Goal: Information Seeking & Learning: Check status

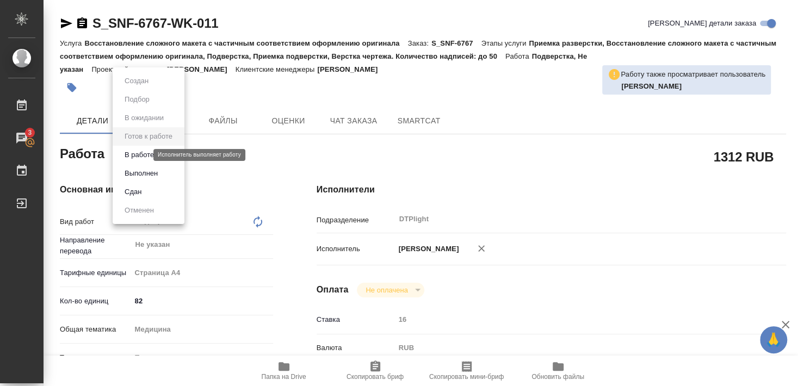
click at [141, 157] on button "В работе" at bounding box center [139, 155] width 36 height 12
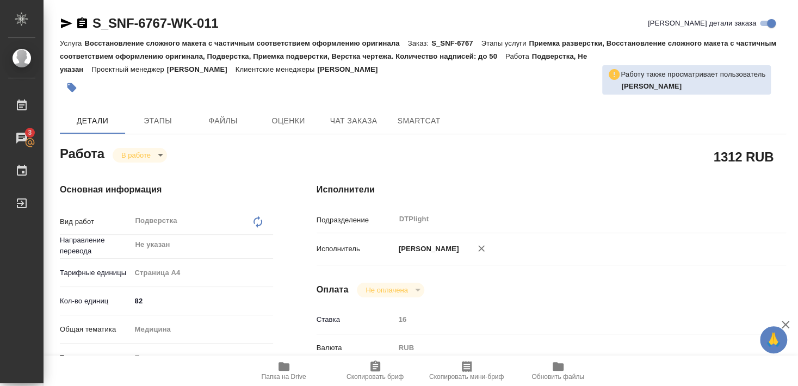
type textarea "x"
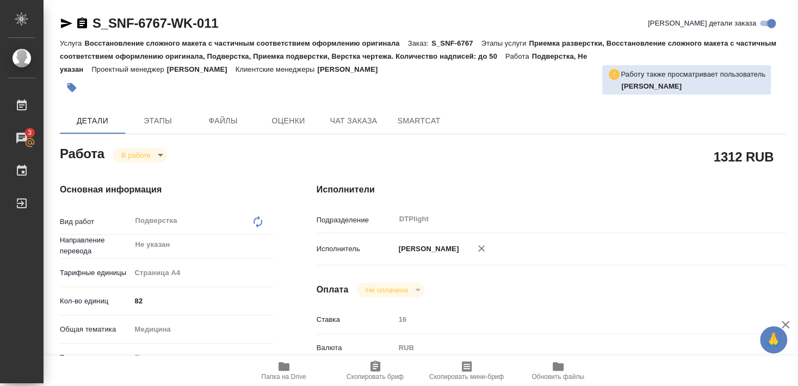
type textarea "x"
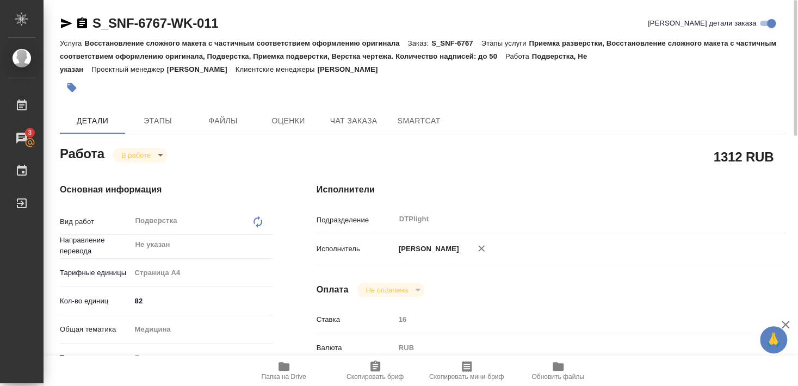
drag, startPoint x: 92, startPoint y: 37, endPoint x: 220, endPoint y: 23, distance: 128.1
click at [220, 23] on div "S_SNF-6767-WK-011 Кратко детали заказа Услуга Восстановление сложного макета с …" at bounding box center [423, 57] width 726 height 85
click at [135, 45] on p "Восстановление сложного макета с частичным соответствием оформлению оригинала" at bounding box center [245, 43] width 323 height 8
drag, startPoint x: 91, startPoint y: 33, endPoint x: 221, endPoint y: 28, distance: 130.7
click at [221, 28] on div "S_SNF-6767-WK-011 Кратко детали заказа" at bounding box center [423, 26] width 726 height 22
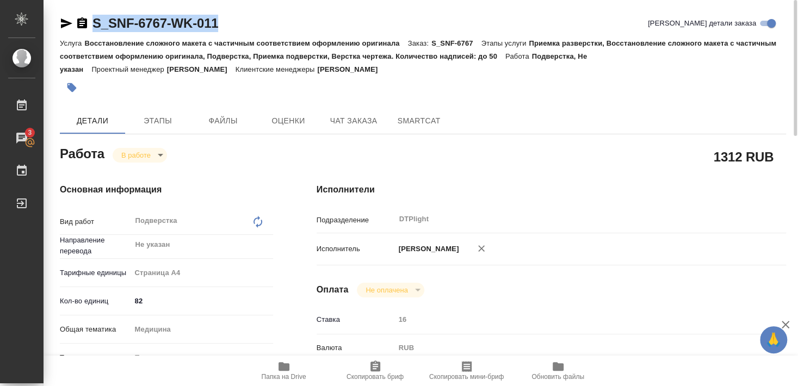
copy link "S_SNF-6767-WK-011"
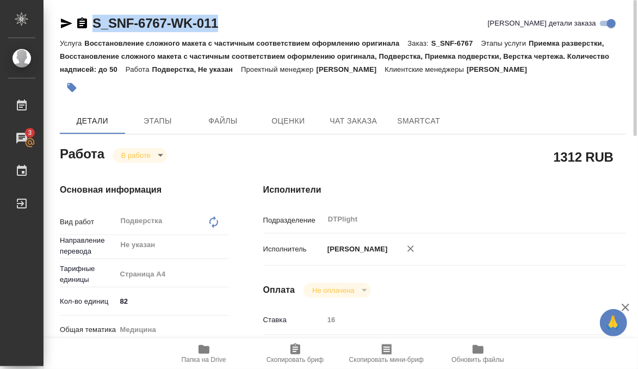
type textarea "x"
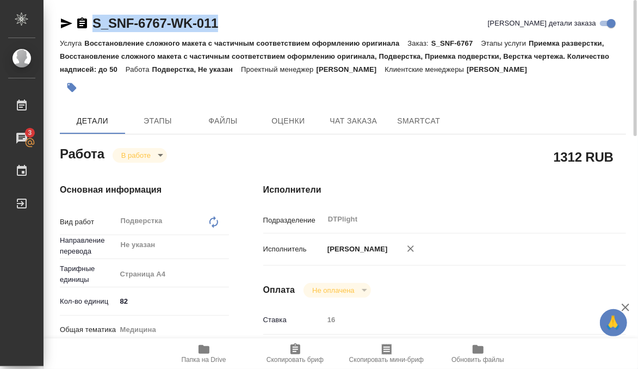
type textarea "x"
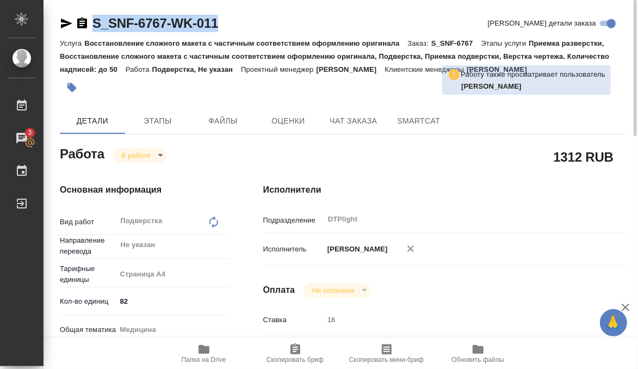
click at [125, 43] on p "Восстановление сложного макета с частичным соответствием оформлению оригинала" at bounding box center [245, 43] width 323 height 8
drag, startPoint x: 93, startPoint y: 33, endPoint x: 165, endPoint y: 29, distance: 71.9
copy link "S_SNF-6767"
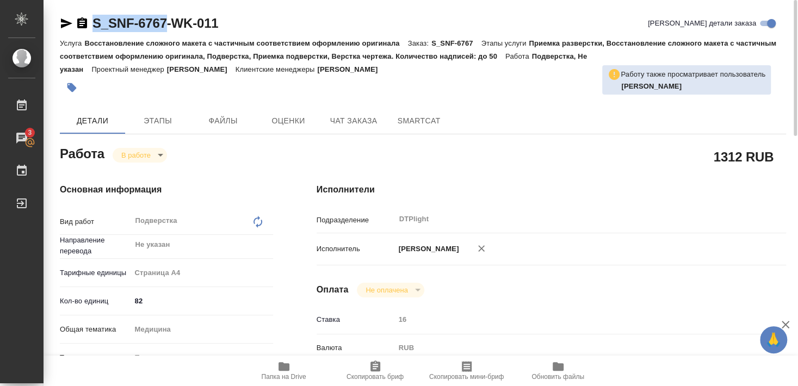
type textarea "x"
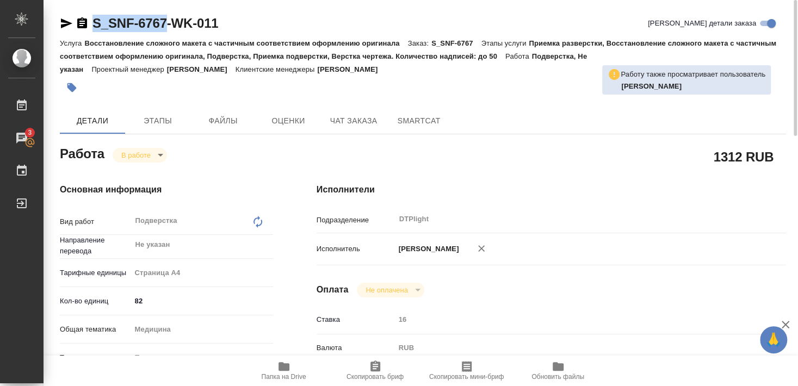
type textarea "x"
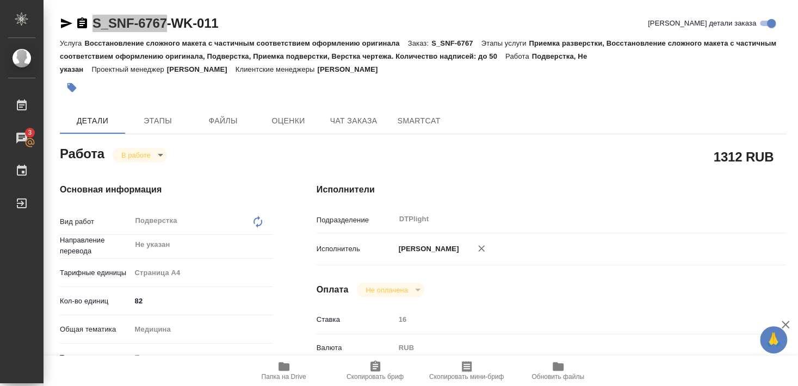
type textarea "x"
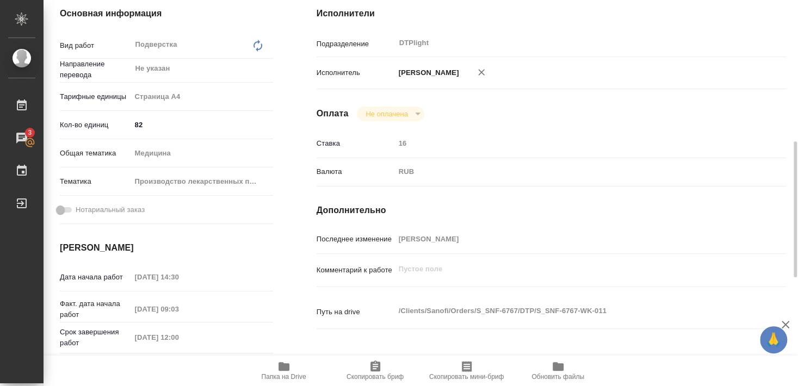
scroll to position [235, 0]
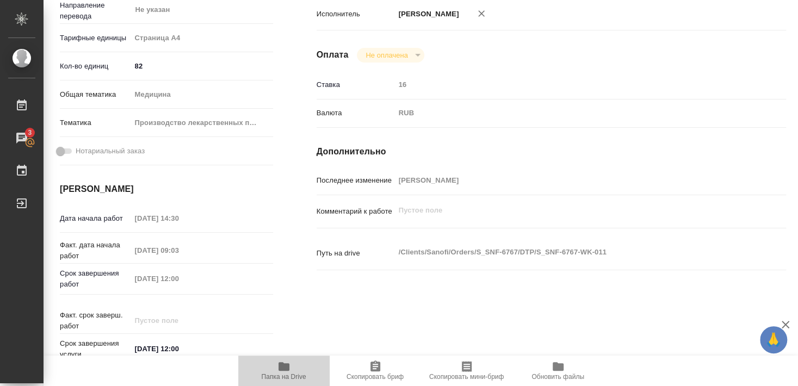
click at [280, 368] on icon "button" at bounding box center [284, 366] width 11 height 9
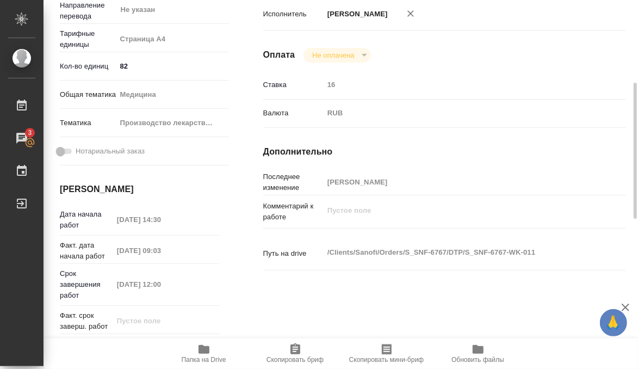
type textarea "x"
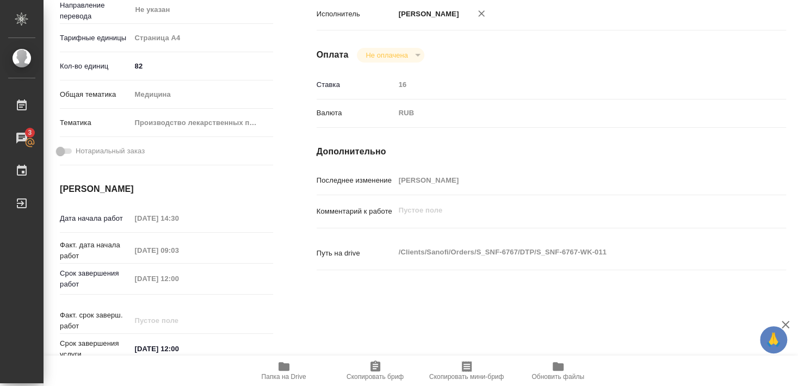
type textarea "x"
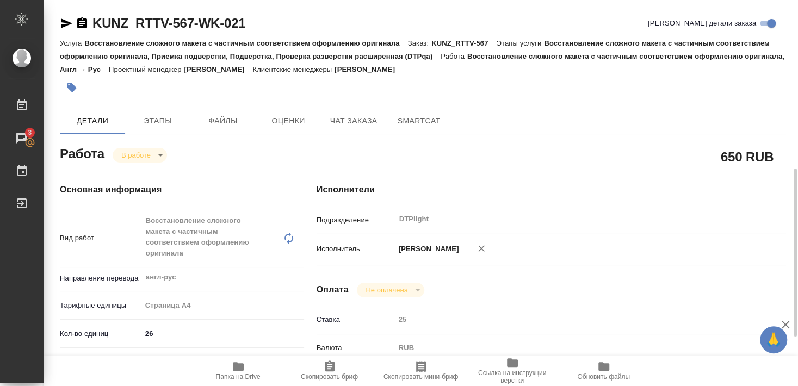
scroll to position [118, 0]
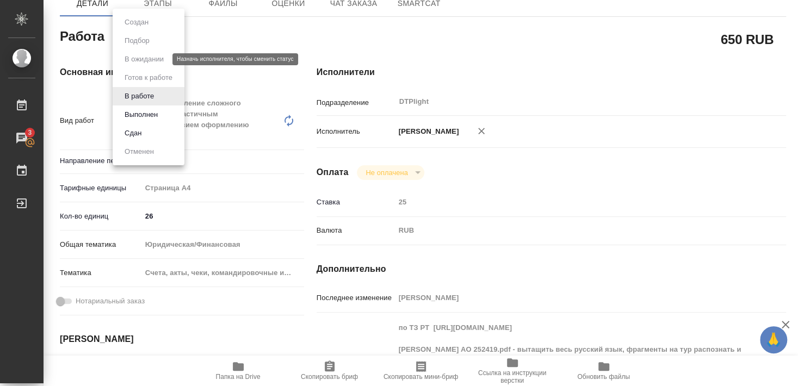
click at [138, 28] on button "Выполнен" at bounding box center [136, 22] width 30 height 12
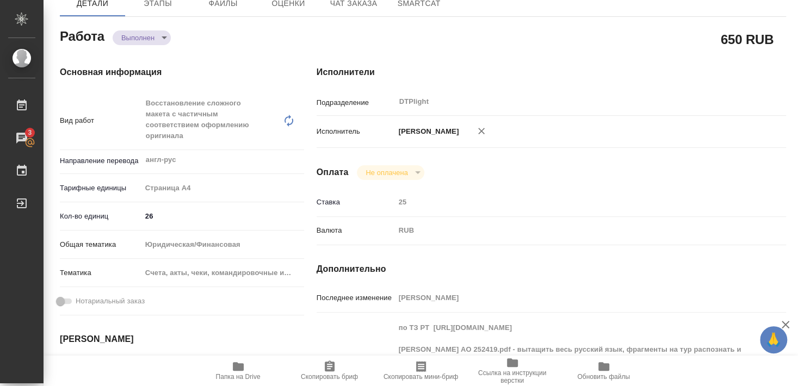
type textarea "x"
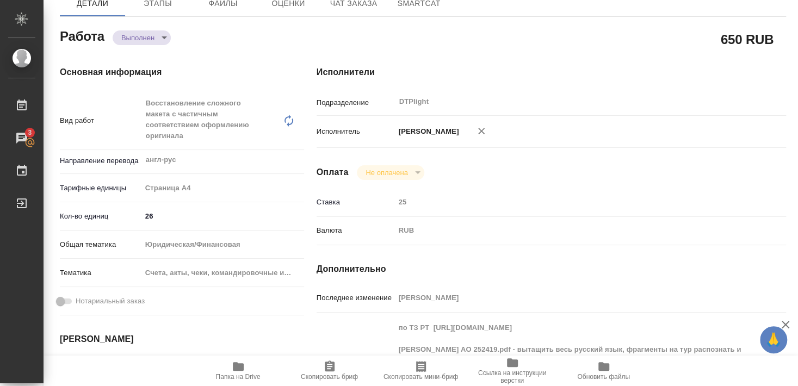
type textarea "x"
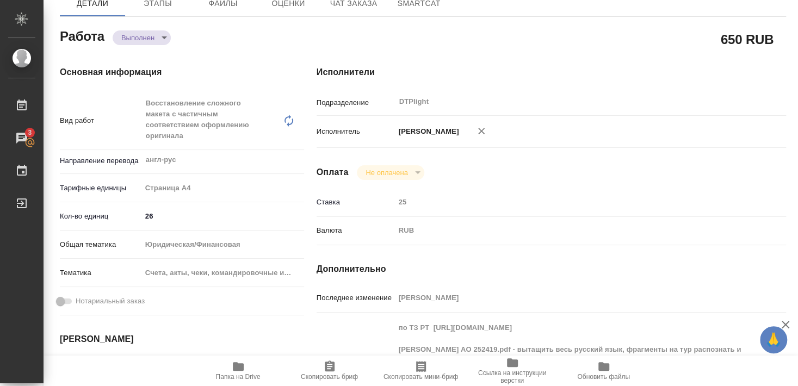
type textarea "x"
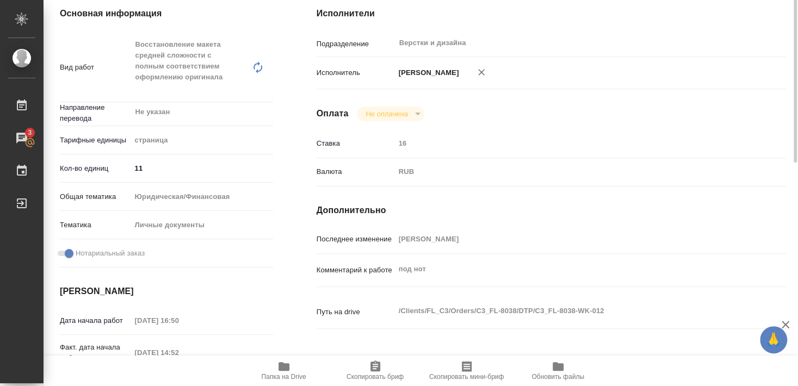
scroll to position [59, 0]
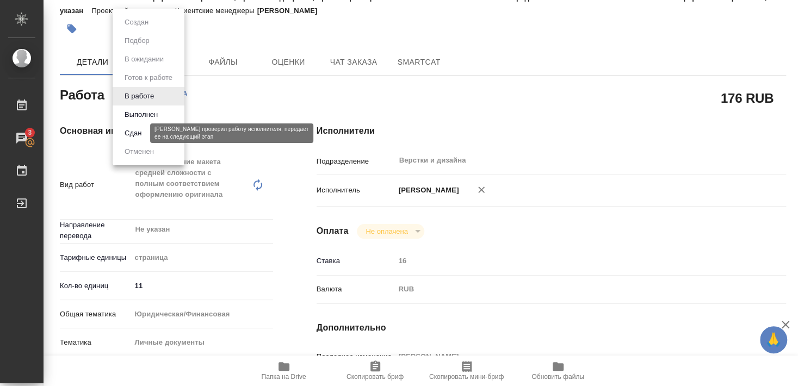
click at [138, 132] on button "Сдан" at bounding box center [132, 133] width 23 height 12
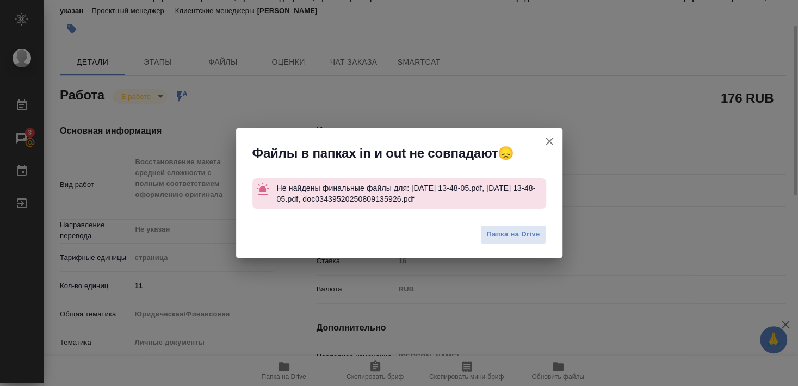
type textarea "x"
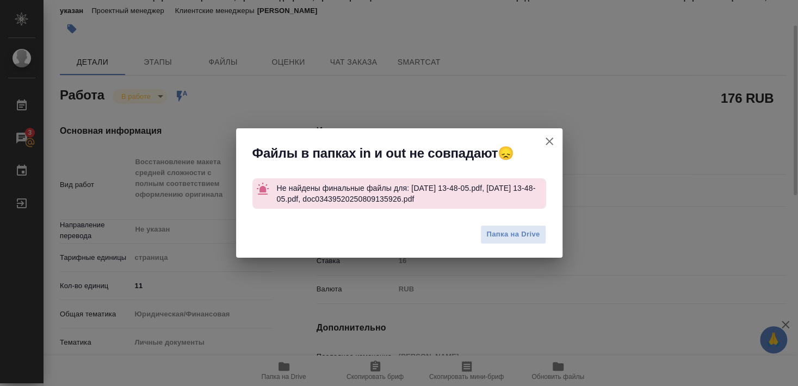
type textarea "x"
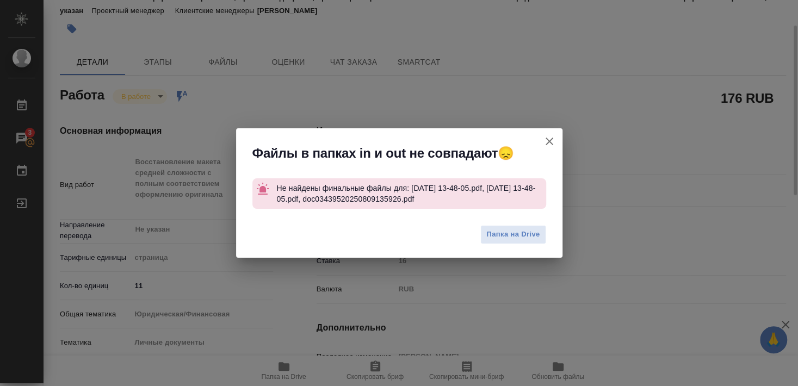
click at [548, 144] on icon "button" at bounding box center [549, 141] width 13 height 13
type textarea "x"
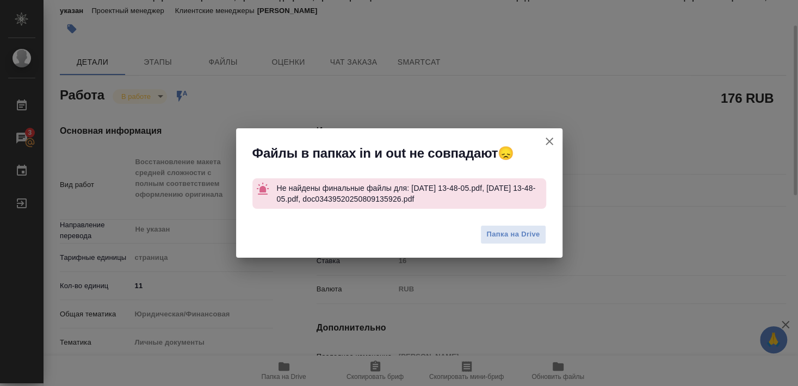
type textarea "x"
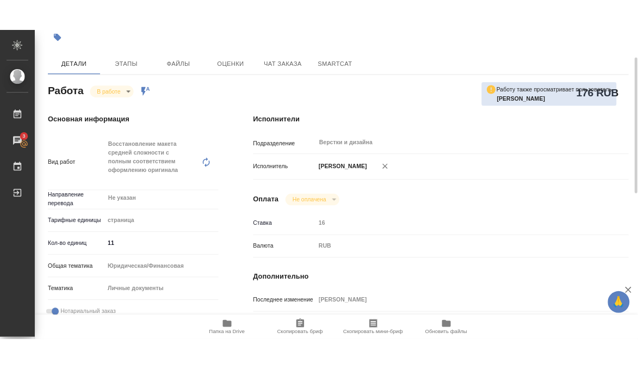
scroll to position [0, 0]
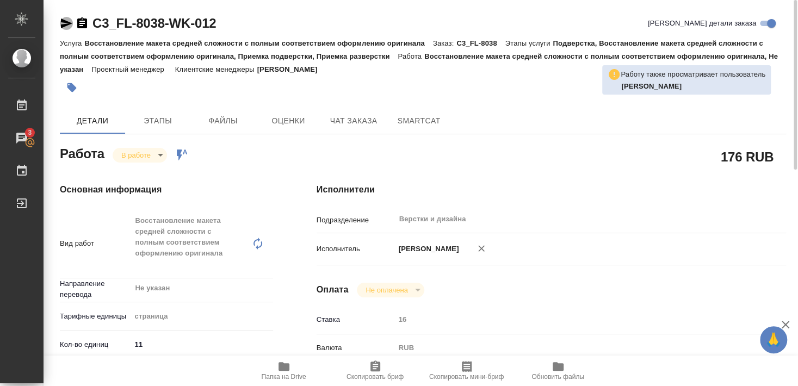
click at [65, 22] on icon "button" at bounding box center [66, 23] width 11 height 10
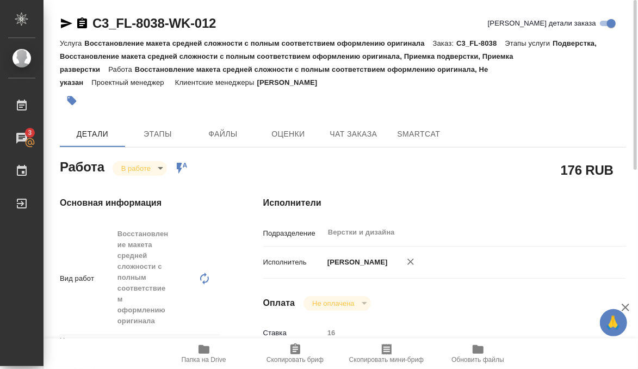
type textarea "x"
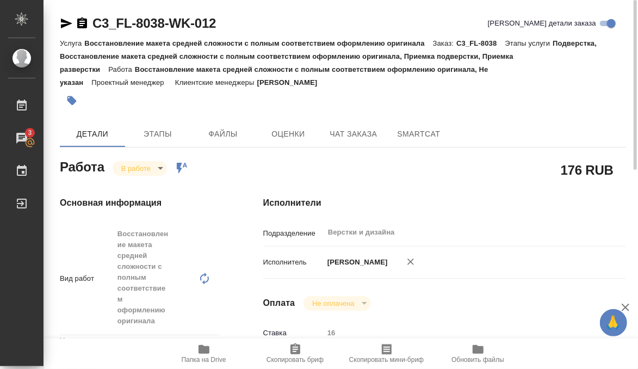
type textarea "x"
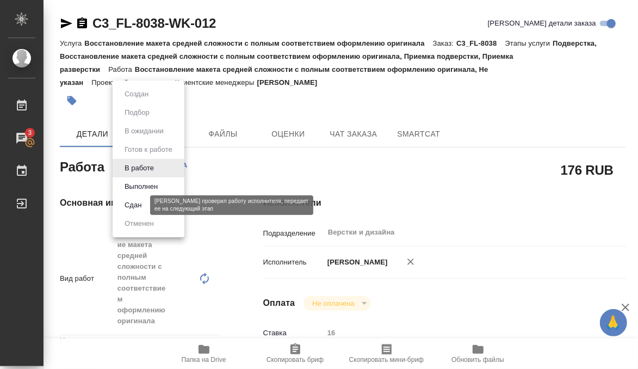
click at [136, 203] on button "Сдан" at bounding box center [132, 205] width 23 height 12
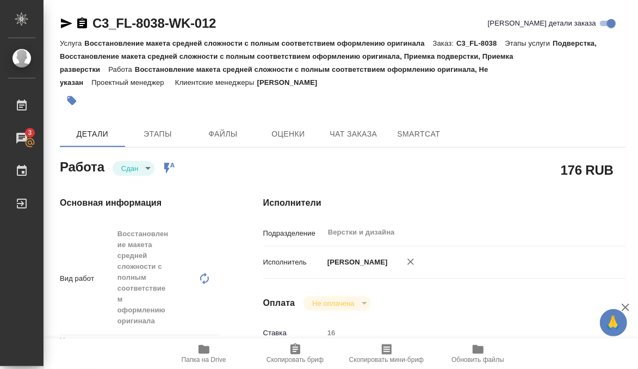
type textarea "x"
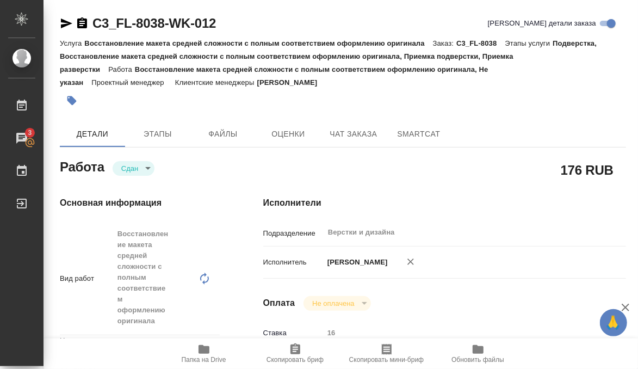
type textarea "x"
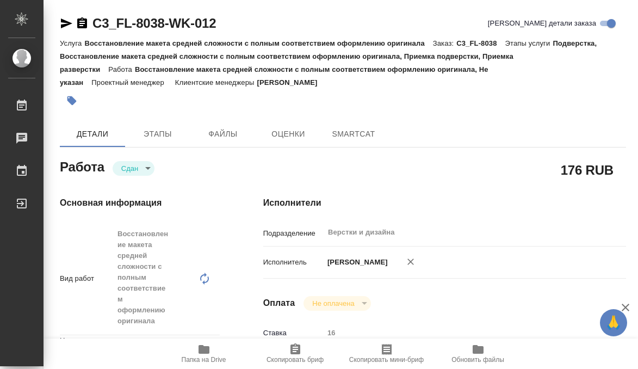
type textarea "x"
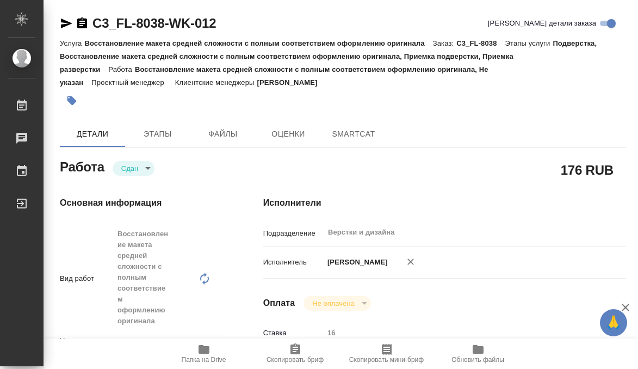
type textarea "x"
